Goal: Information Seeking & Learning: Learn about a topic

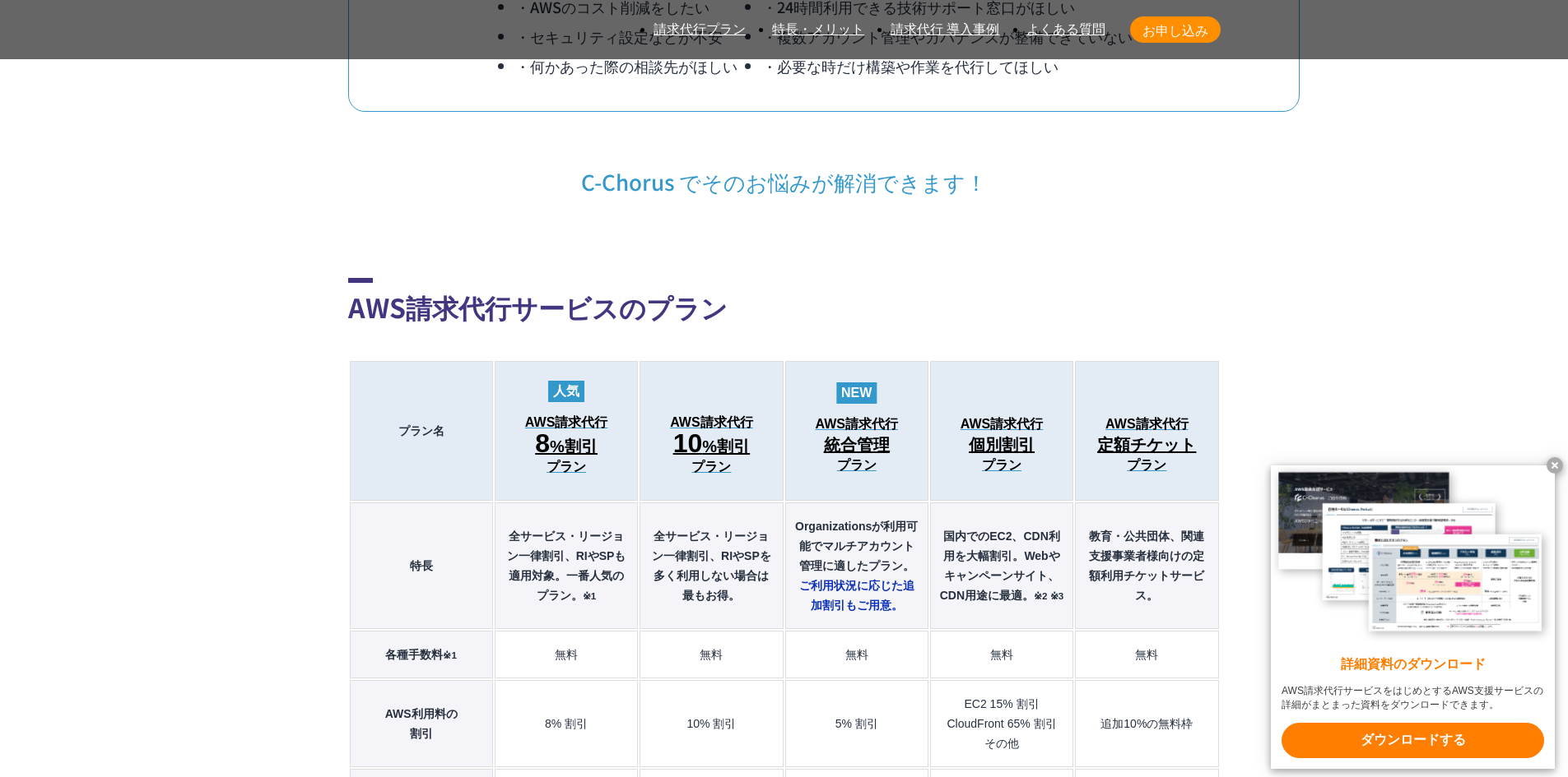
scroll to position [2139, 0]
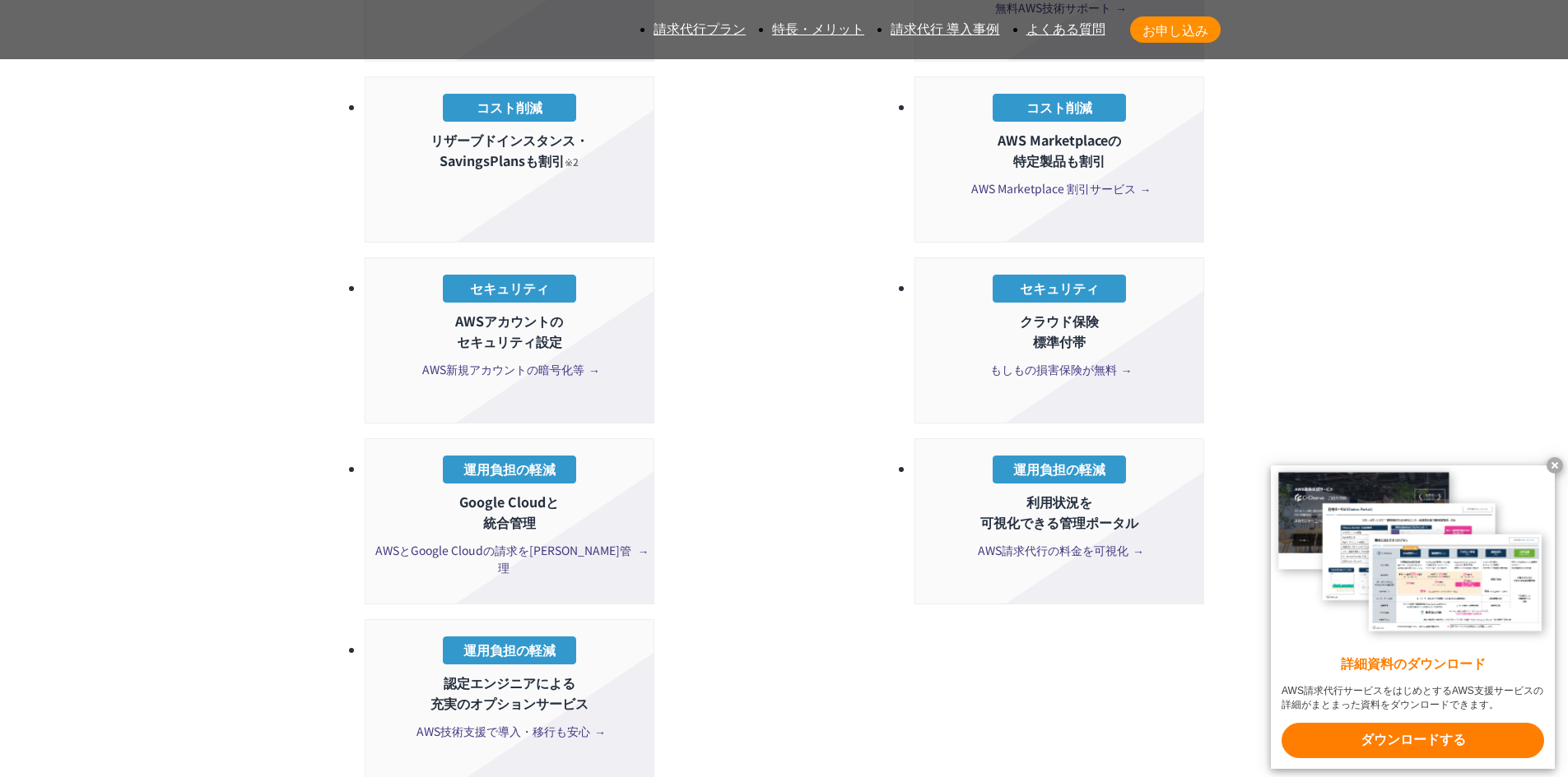
scroll to position [3455, 0]
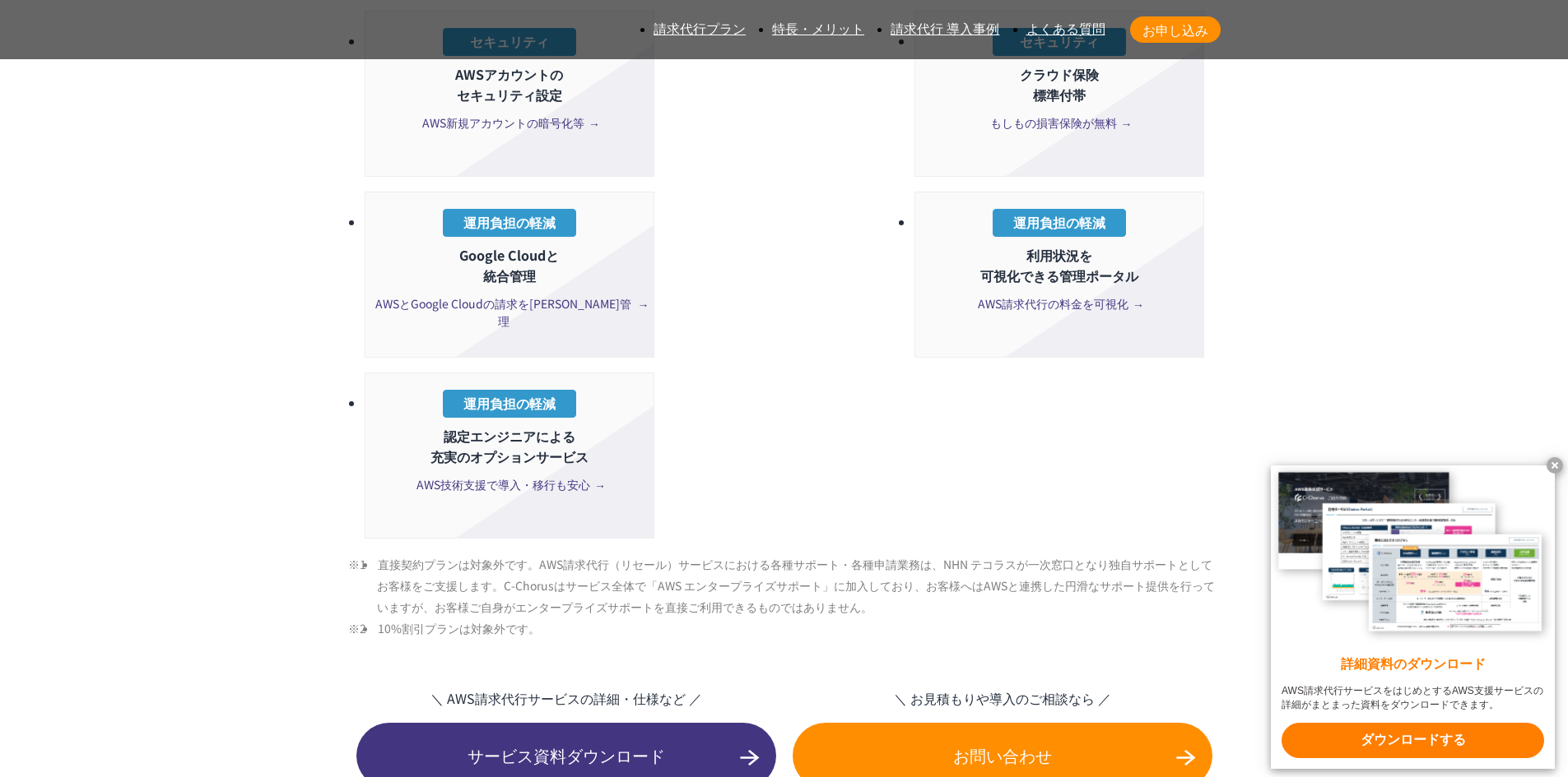
scroll to position [3948, 0]
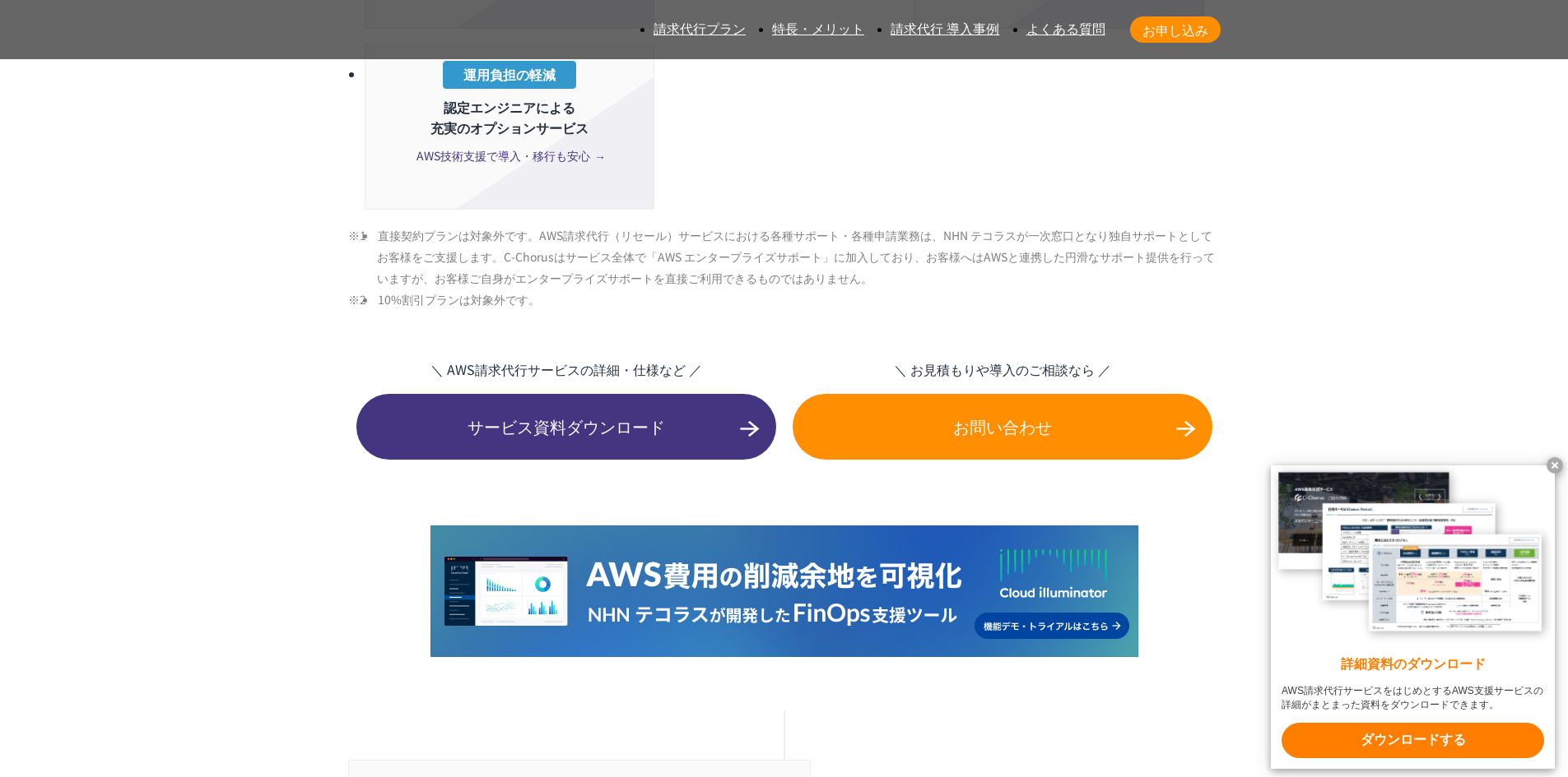
drag, startPoint x: 452, startPoint y: 376, endPoint x: 507, endPoint y: 388, distance: 56.3
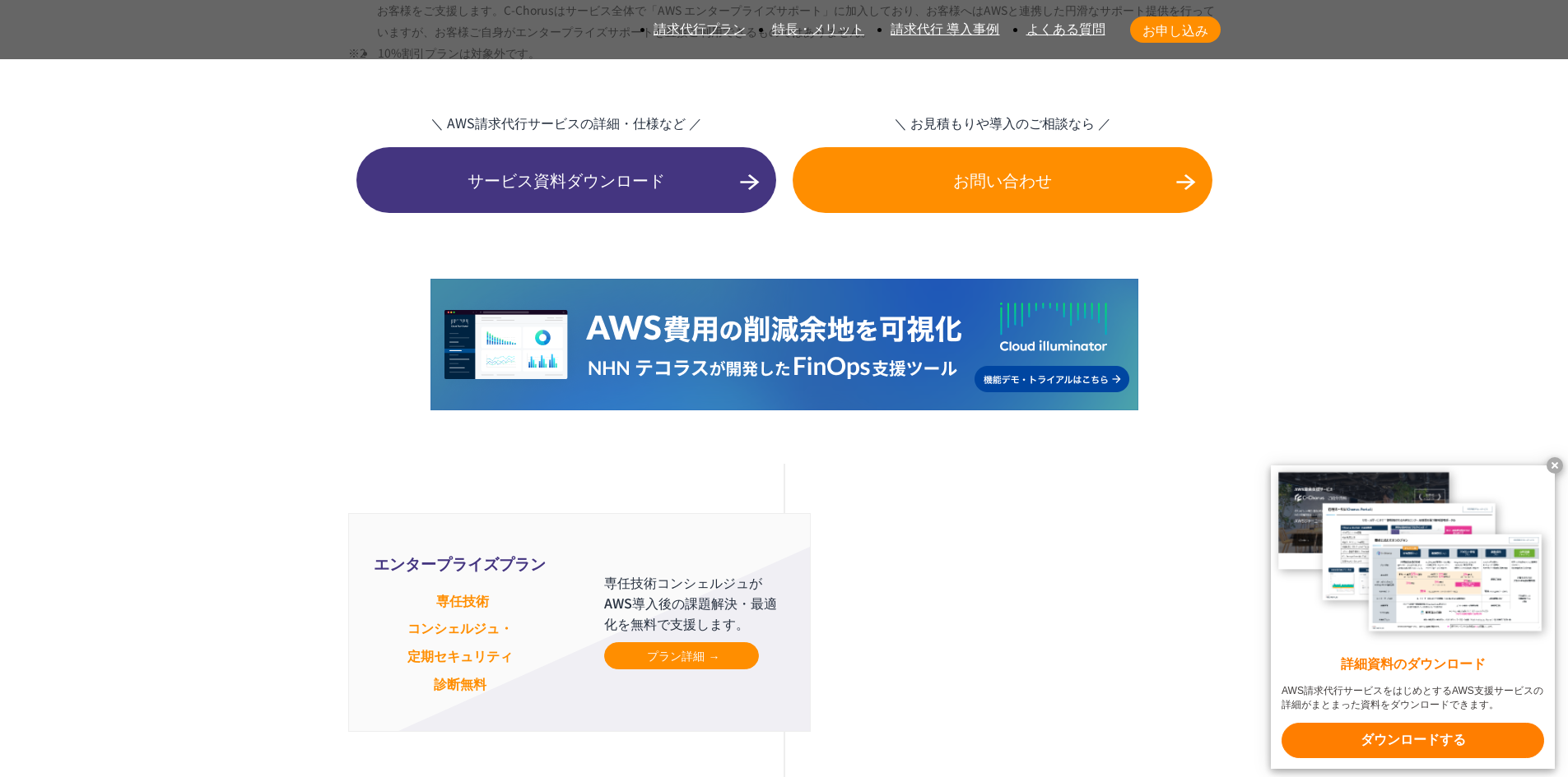
scroll to position [4278, 0]
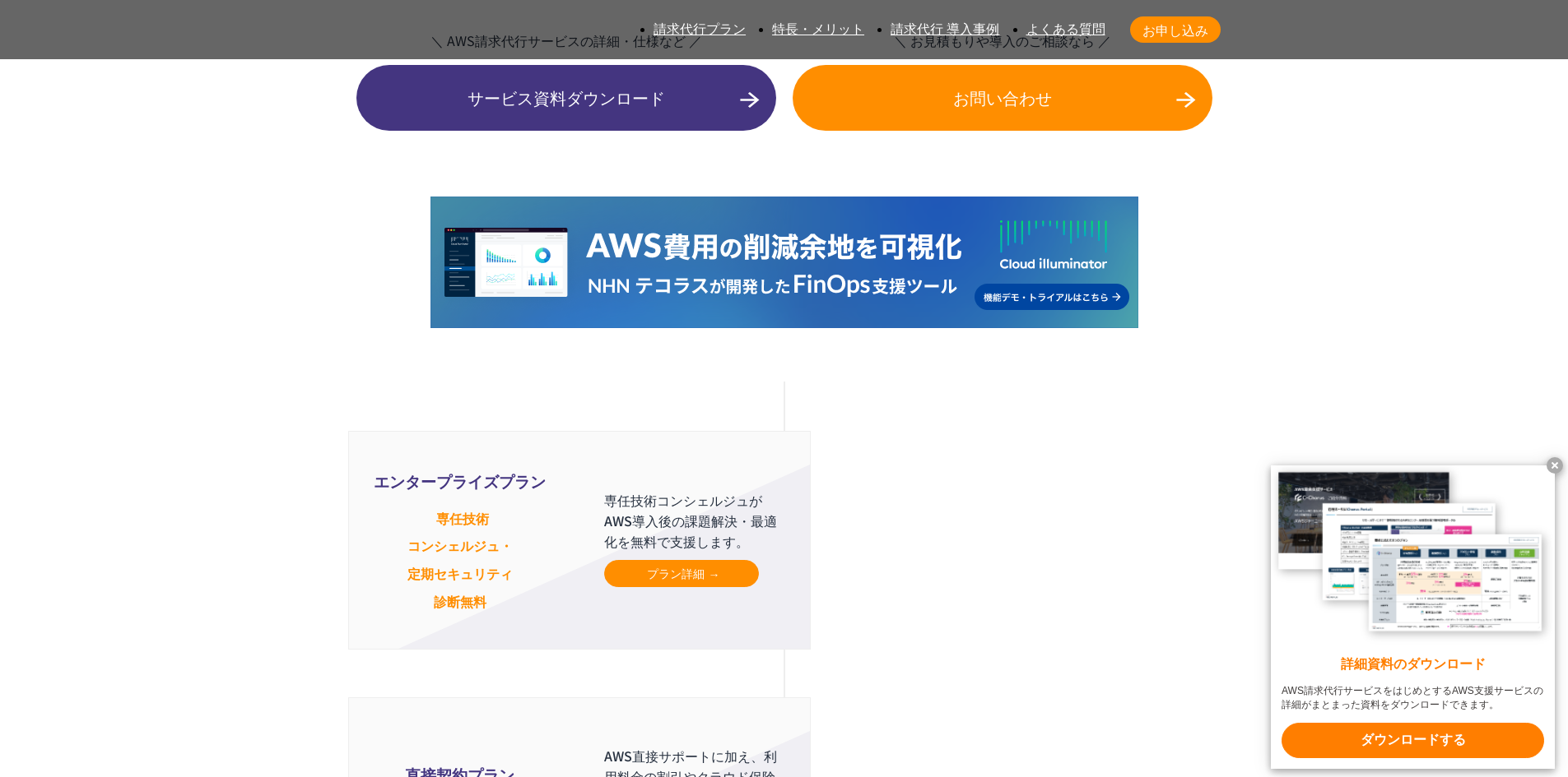
drag, startPoint x: 398, startPoint y: 516, endPoint x: 546, endPoint y: 611, distance: 175.9
drag, startPoint x: 414, startPoint y: 551, endPoint x: 590, endPoint y: 577, distance: 177.9
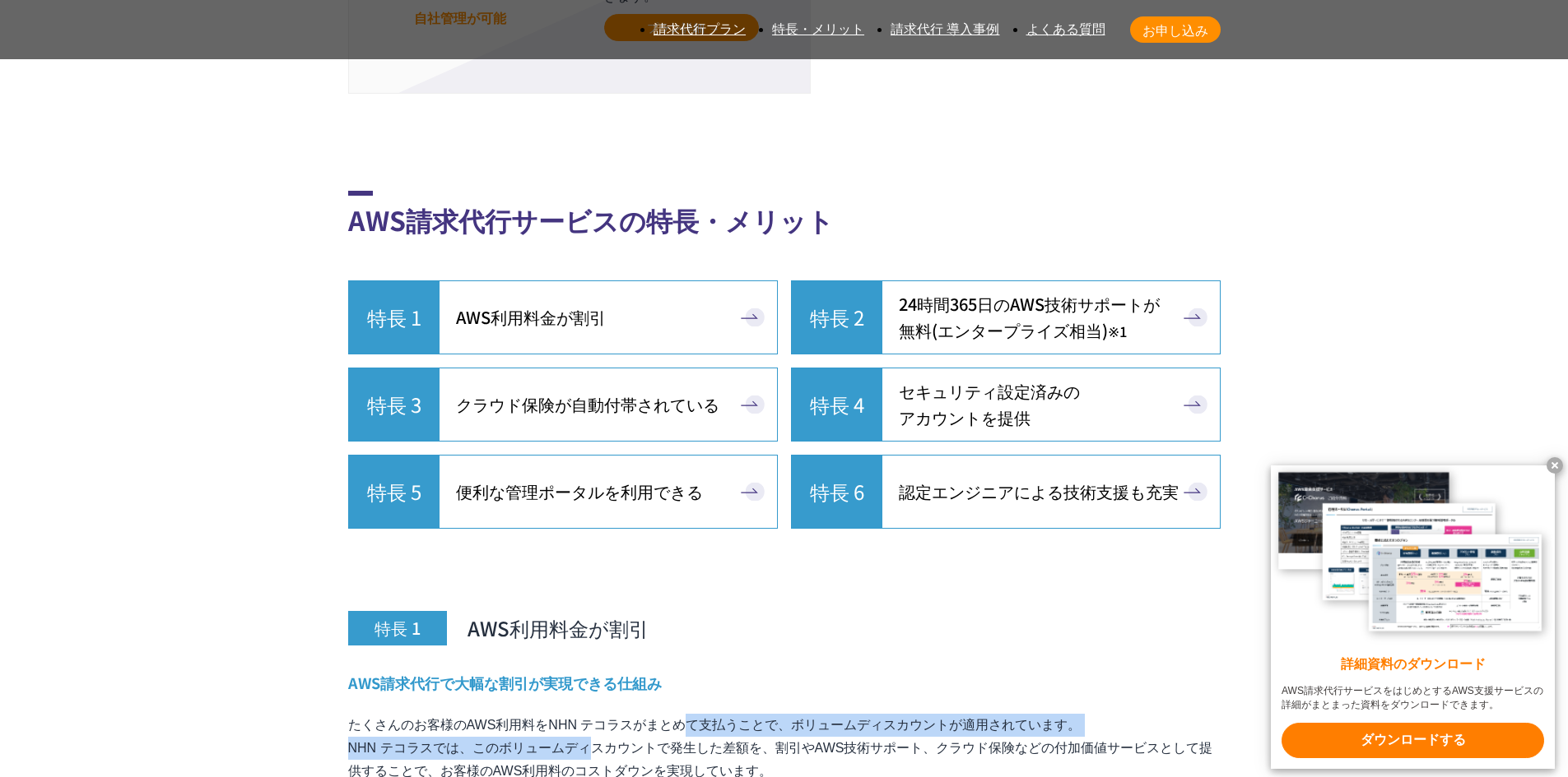
scroll to position [5346, 0]
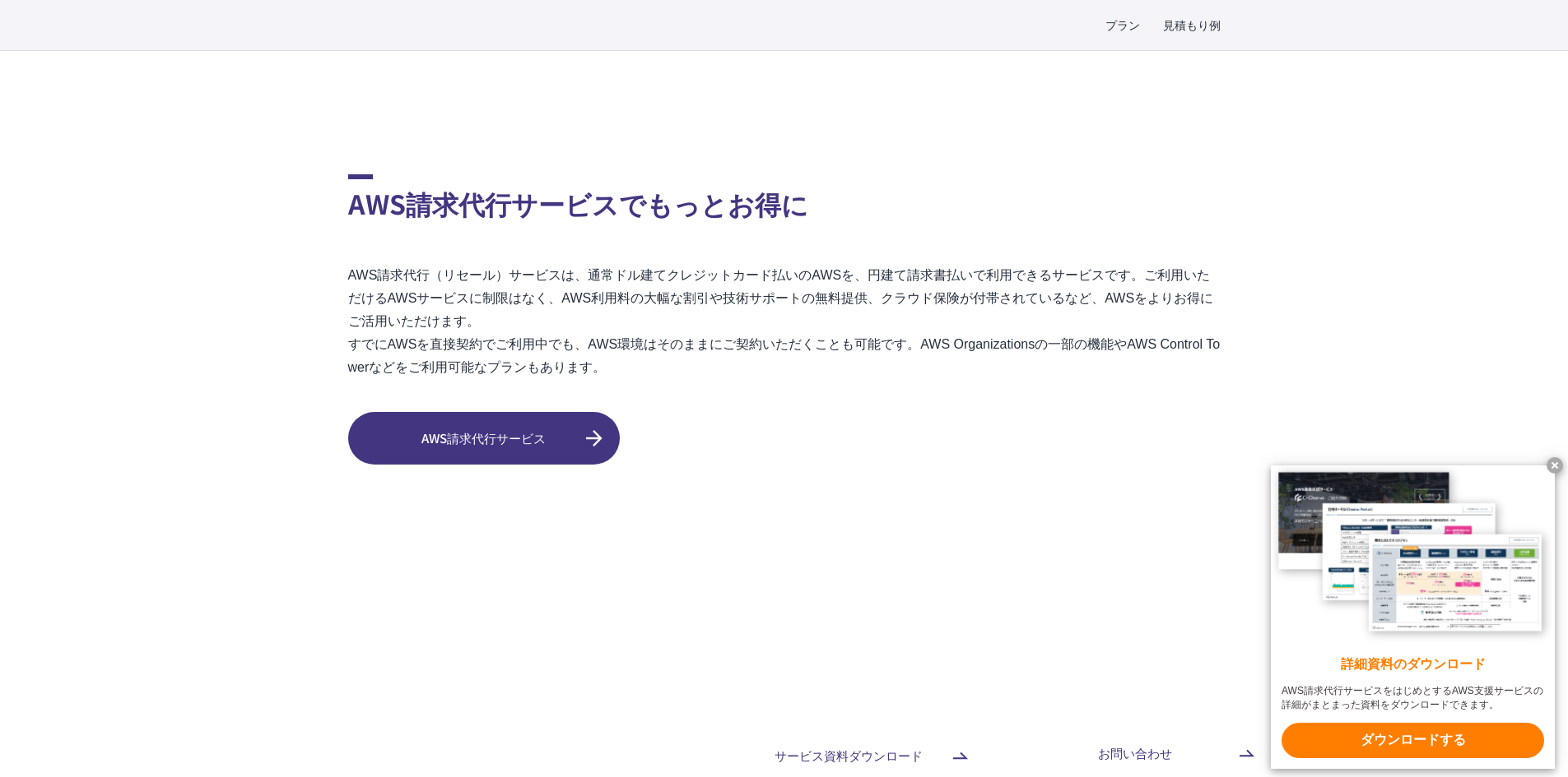
scroll to position [3784, 0]
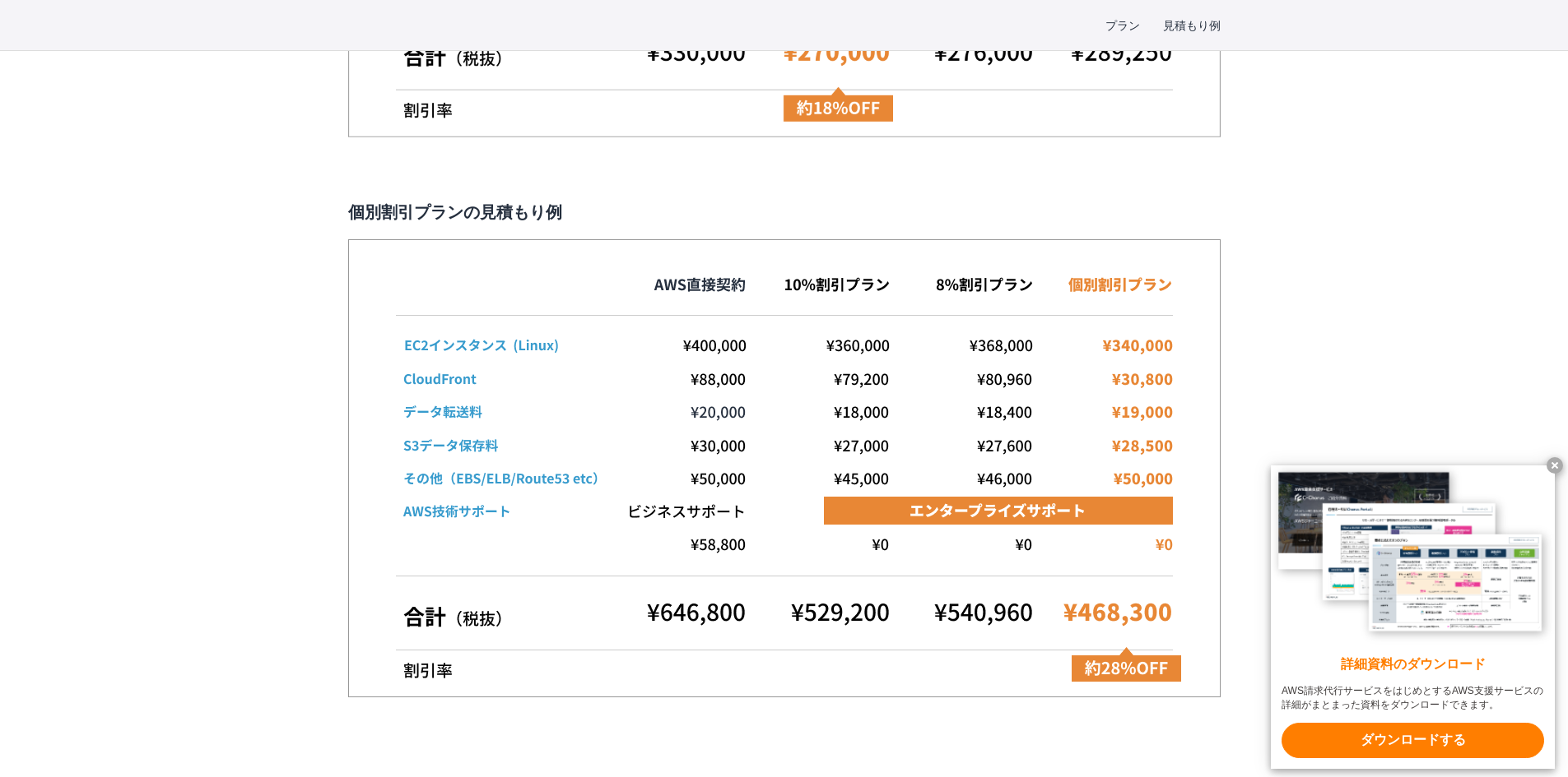
click at [1557, 459] on x-t at bounding box center [1555, 465] width 17 height 17
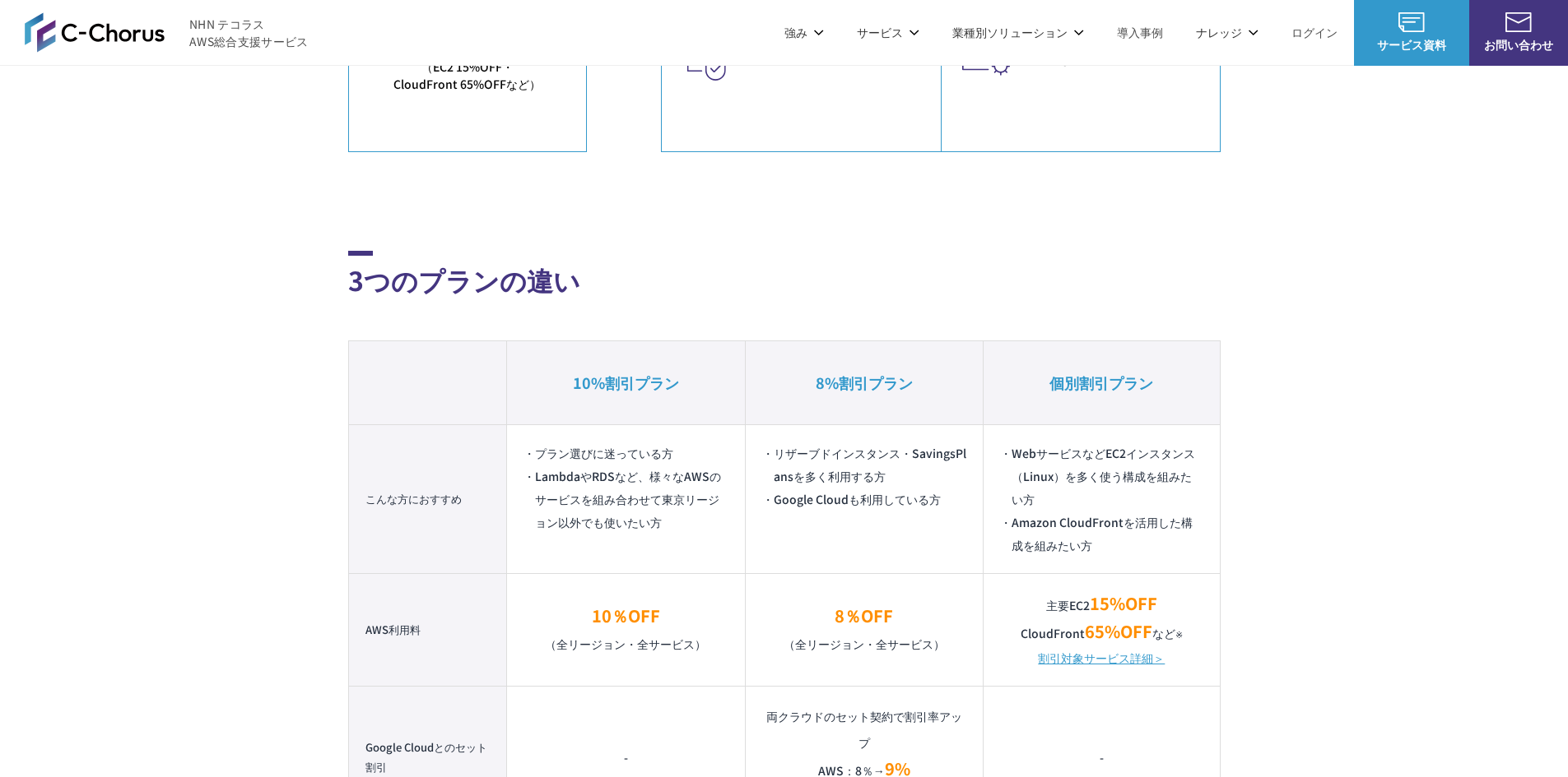
scroll to position [0, 0]
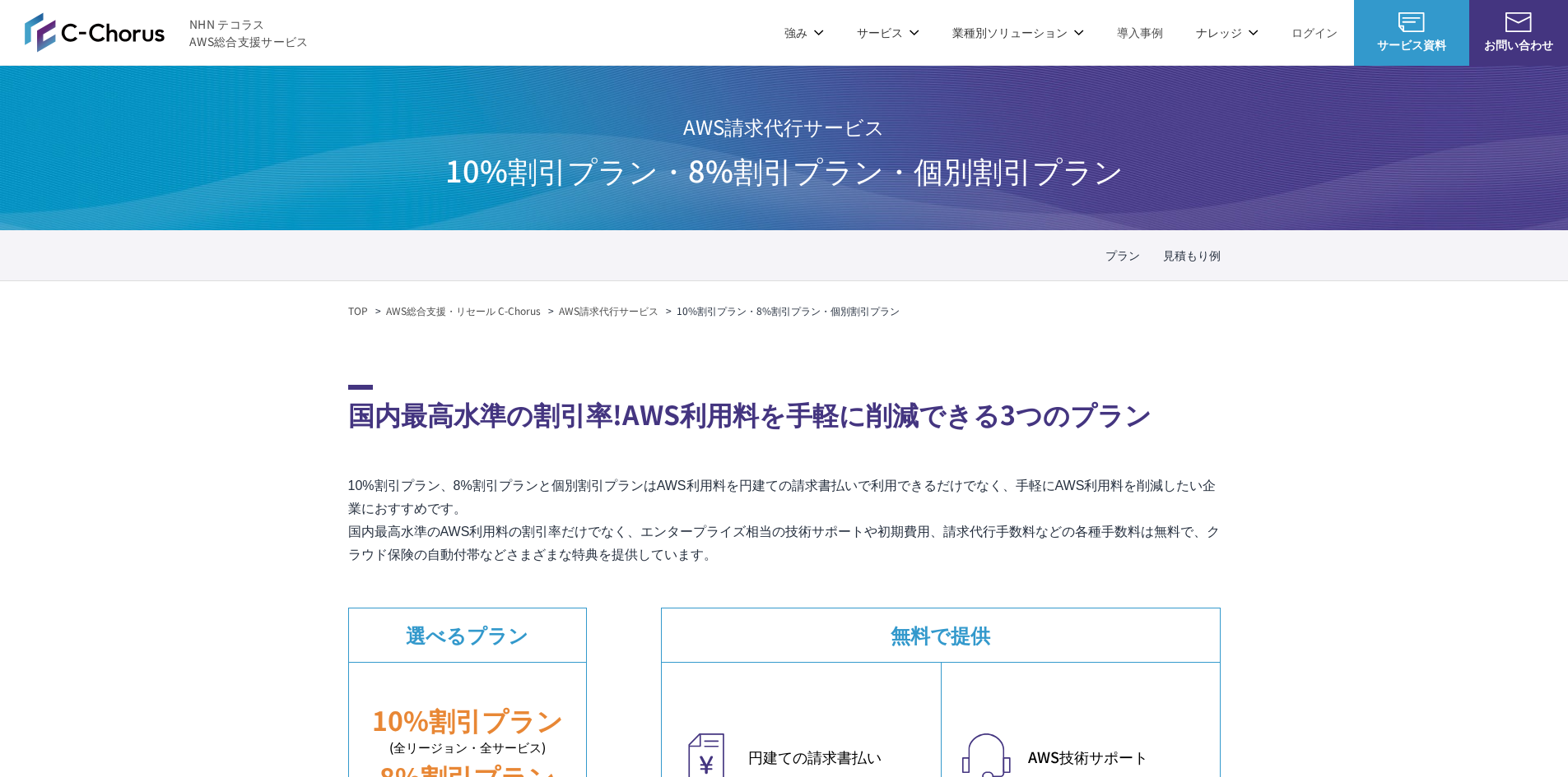
drag, startPoint x: 1085, startPoint y: 412, endPoint x: 1095, endPoint y: 407, distance: 11.2
